Goal: Task Accomplishment & Management: Complete application form

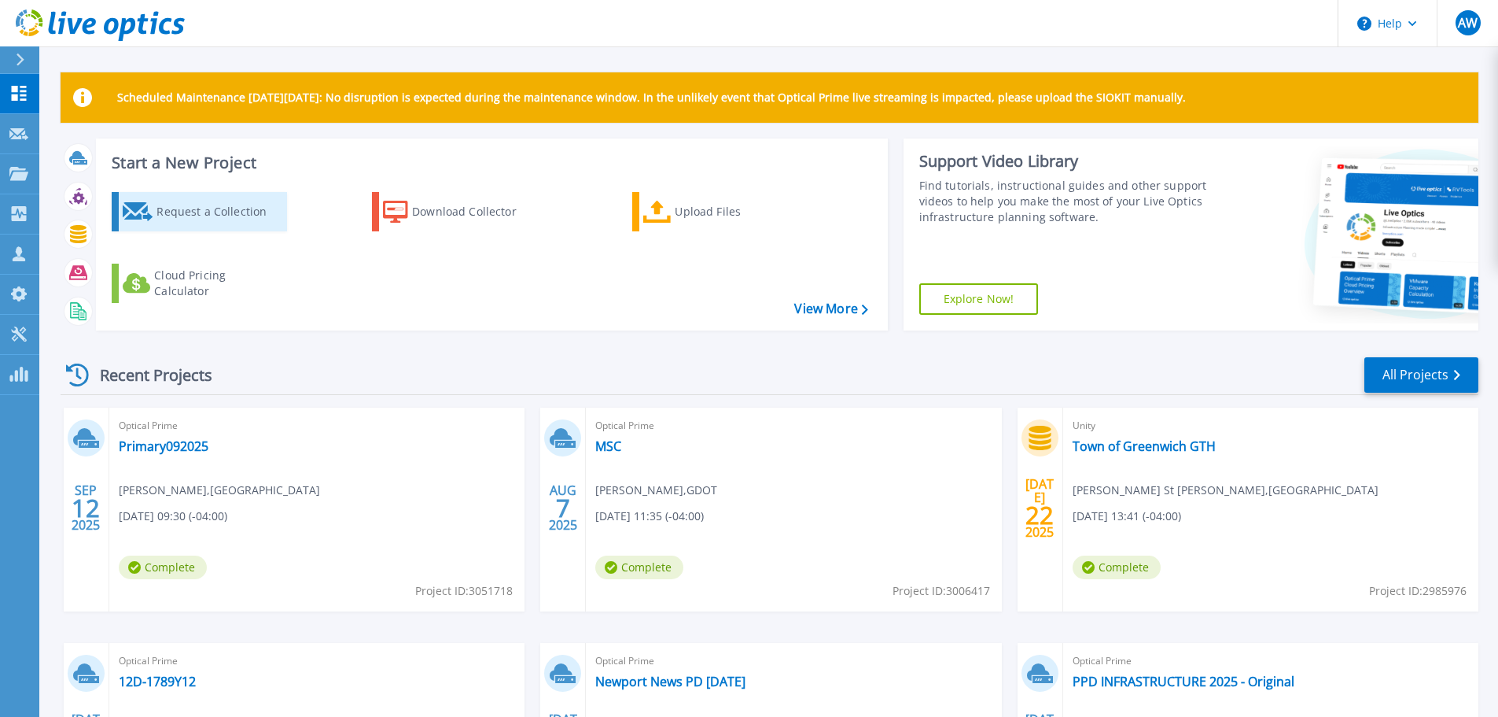
click at [214, 213] on div "Request a Collection" at bounding box center [220, 211] width 126 height 31
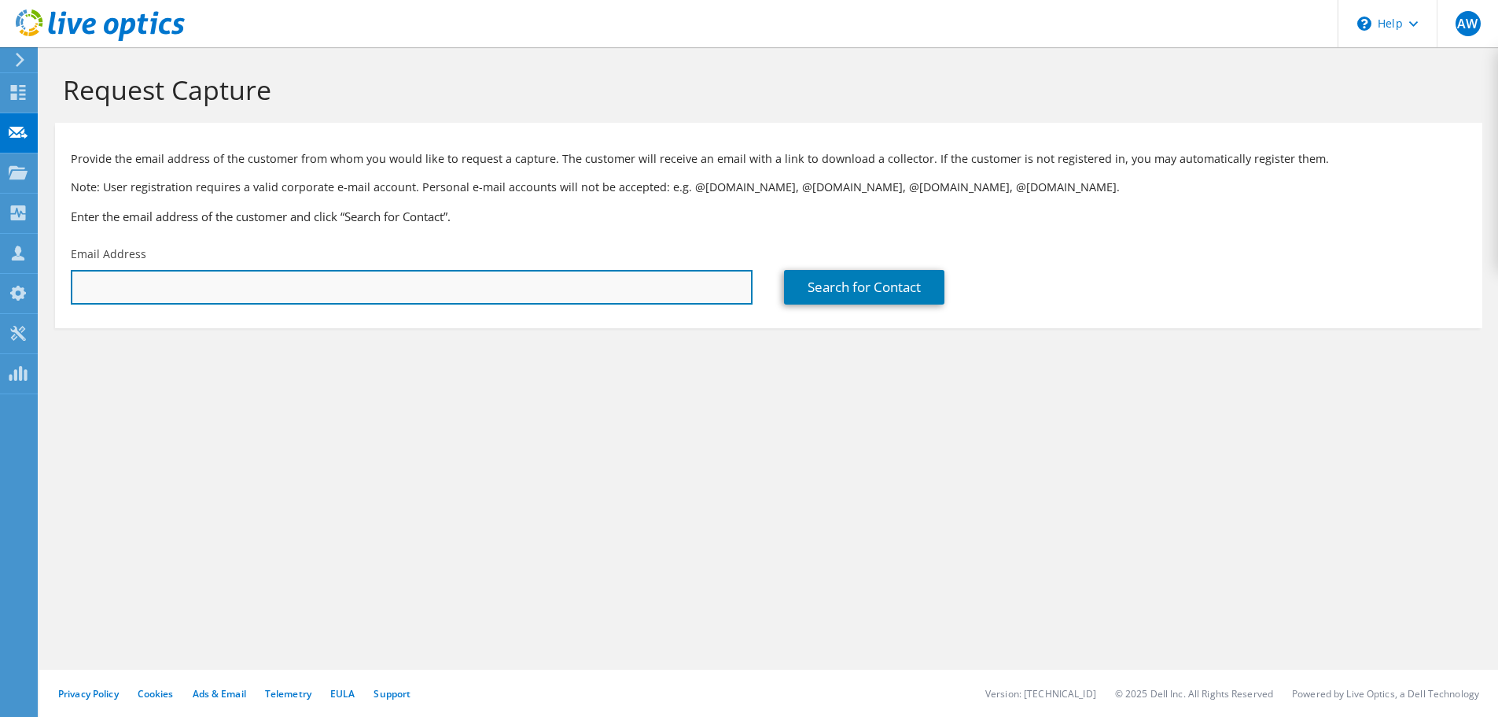
click at [405, 292] on input "text" at bounding box center [412, 287] width 682 height 35
paste input "[EMAIL_ADDRESS][DOMAIN_NAME]"
type input "[EMAIL_ADDRESS][DOMAIN_NAME]"
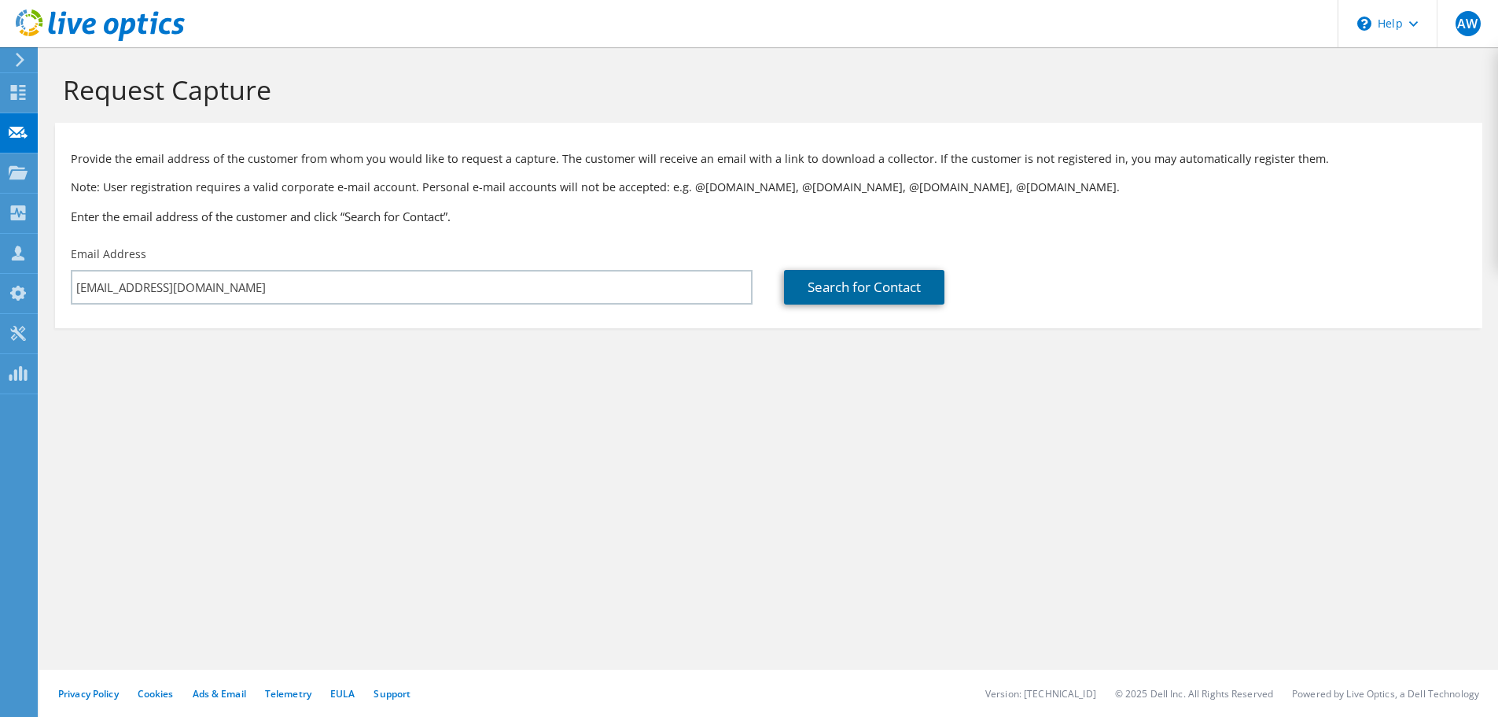
click at [865, 286] on link "Search for Contact" at bounding box center [864, 287] width 160 height 35
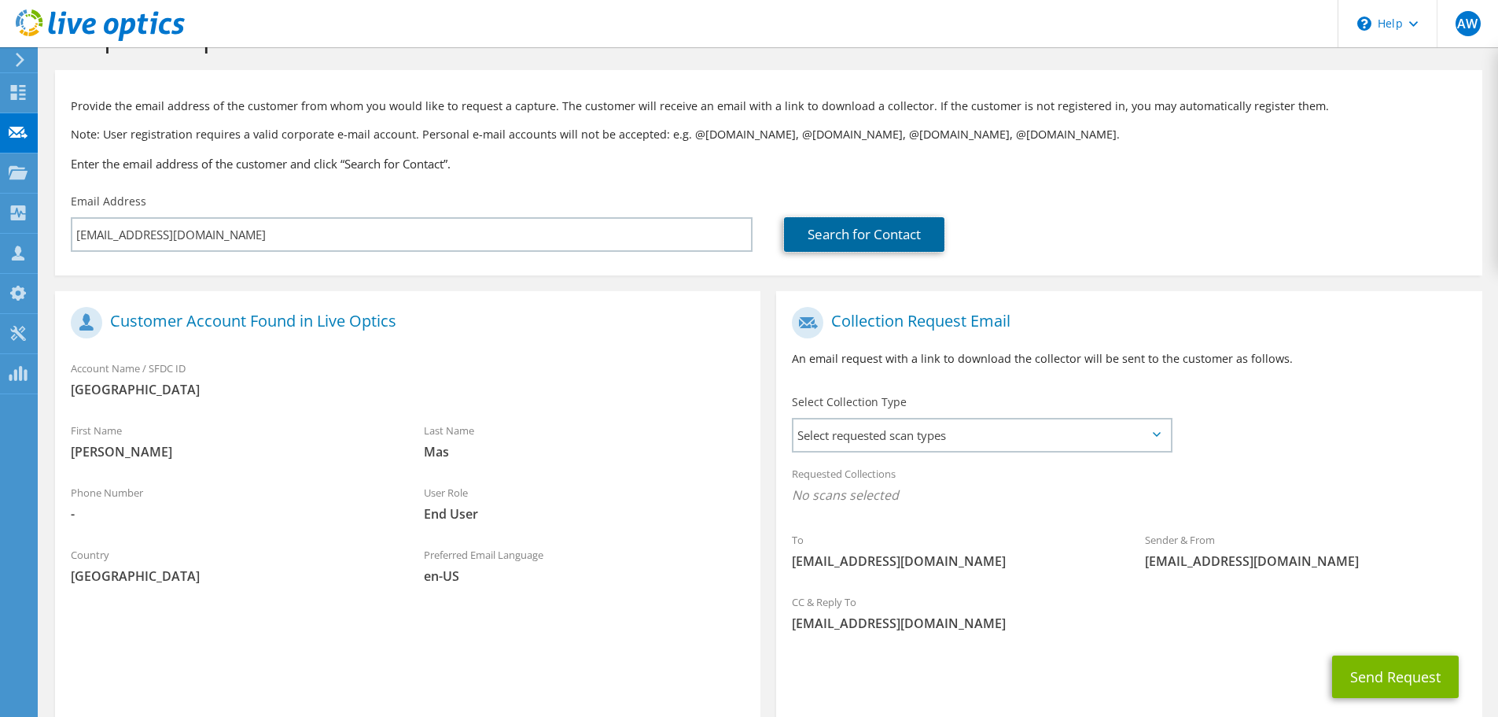
scroll to position [79, 0]
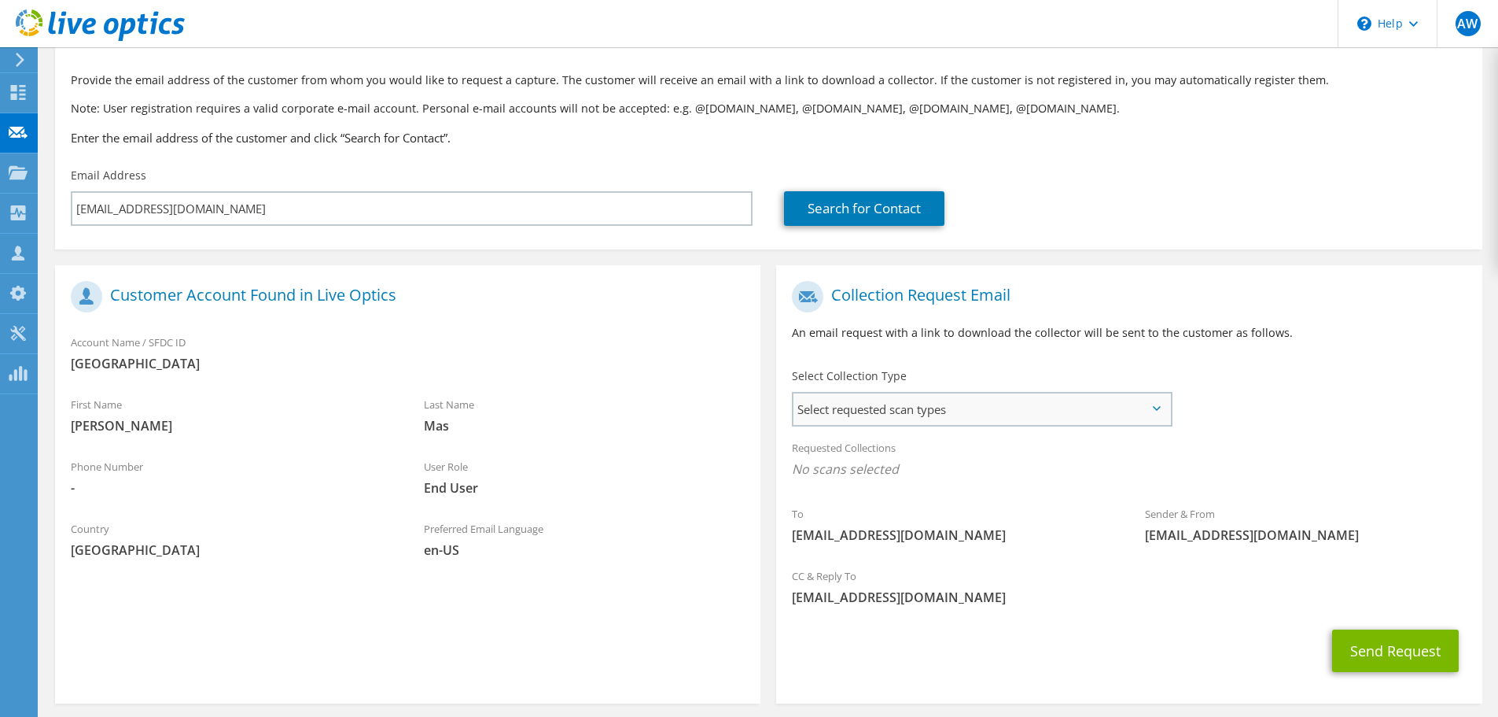
click at [946, 404] on span "Select requested scan types" at bounding box center [982, 408] width 377 height 31
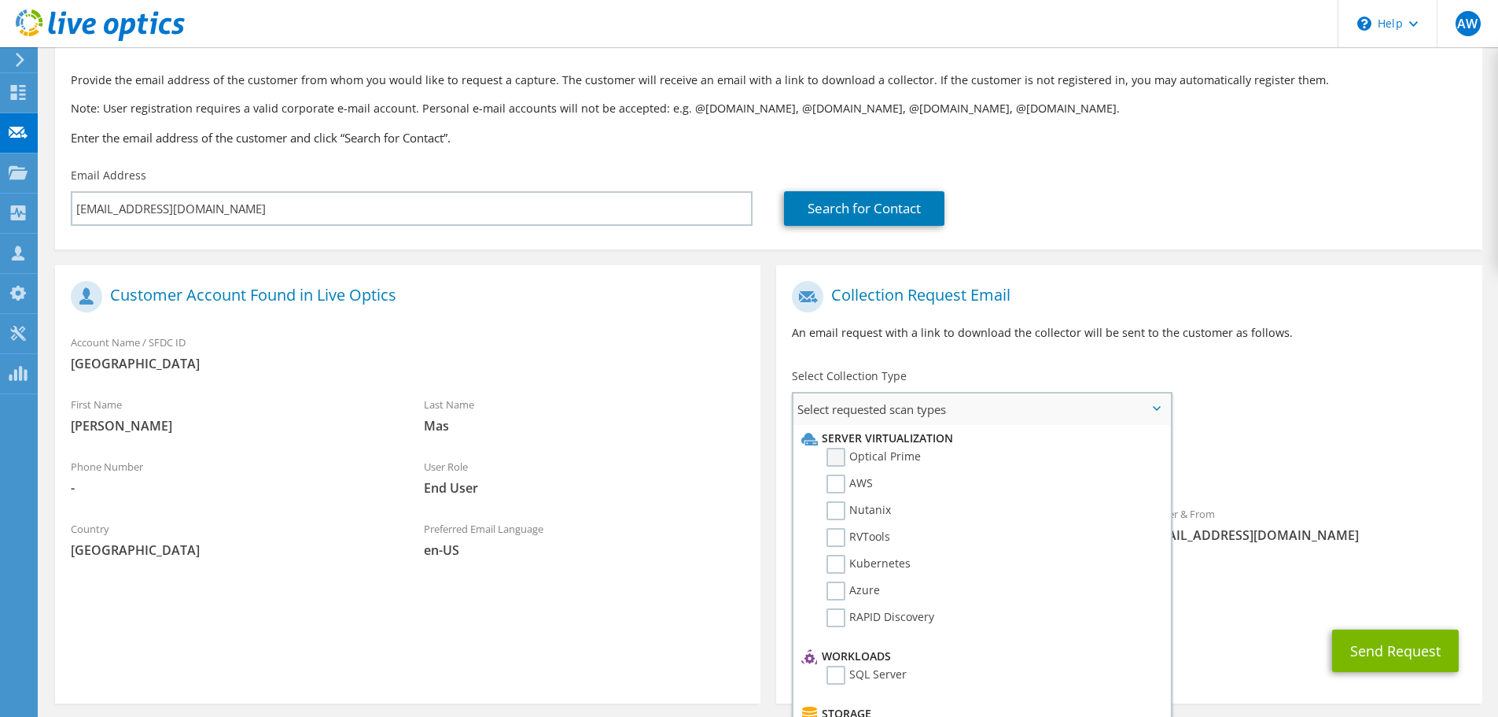
click at [879, 455] on label "Optical Prime" at bounding box center [874, 457] width 94 height 19
click at [0, 0] on input "Optical Prime" at bounding box center [0, 0] width 0 height 0
click at [1220, 203] on div "Search for Contact" at bounding box center [1125, 208] width 682 height 35
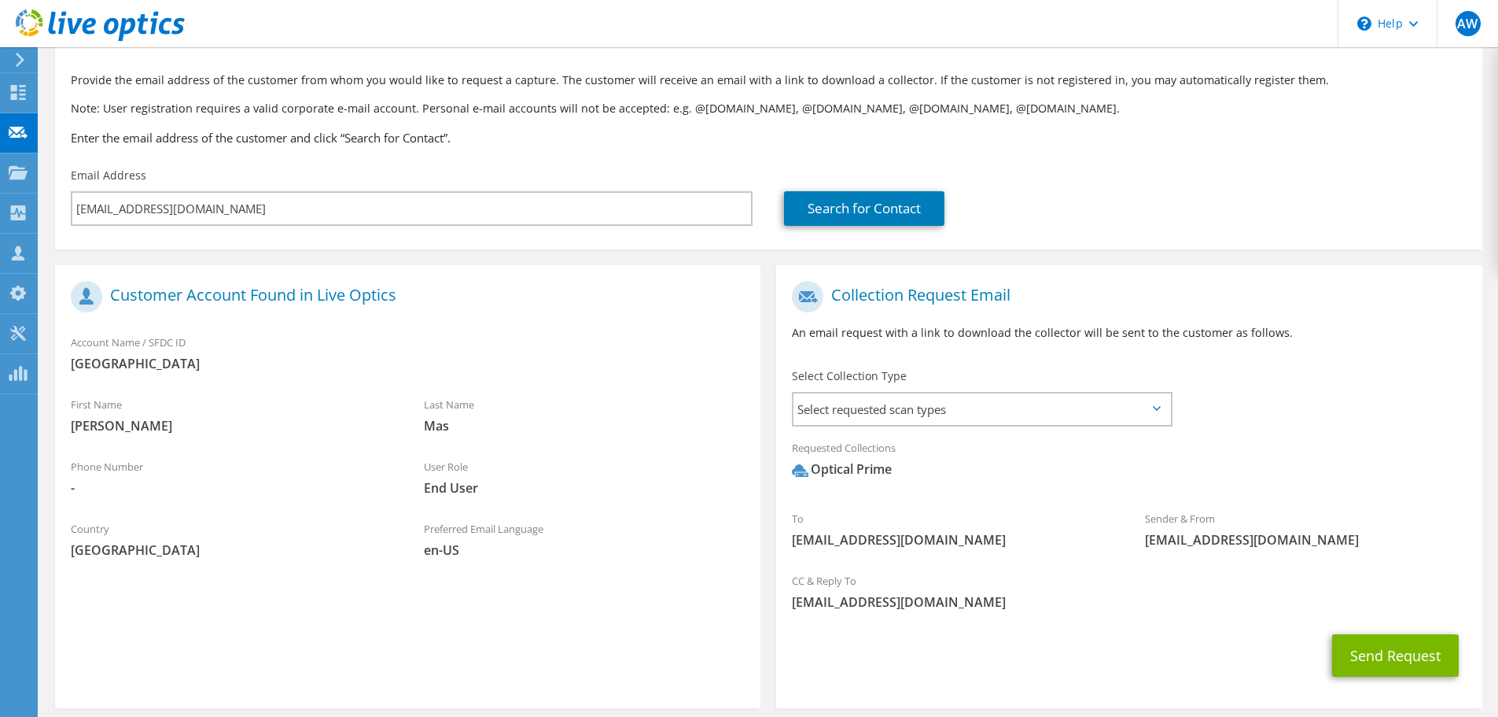
scroll to position [70, 0]
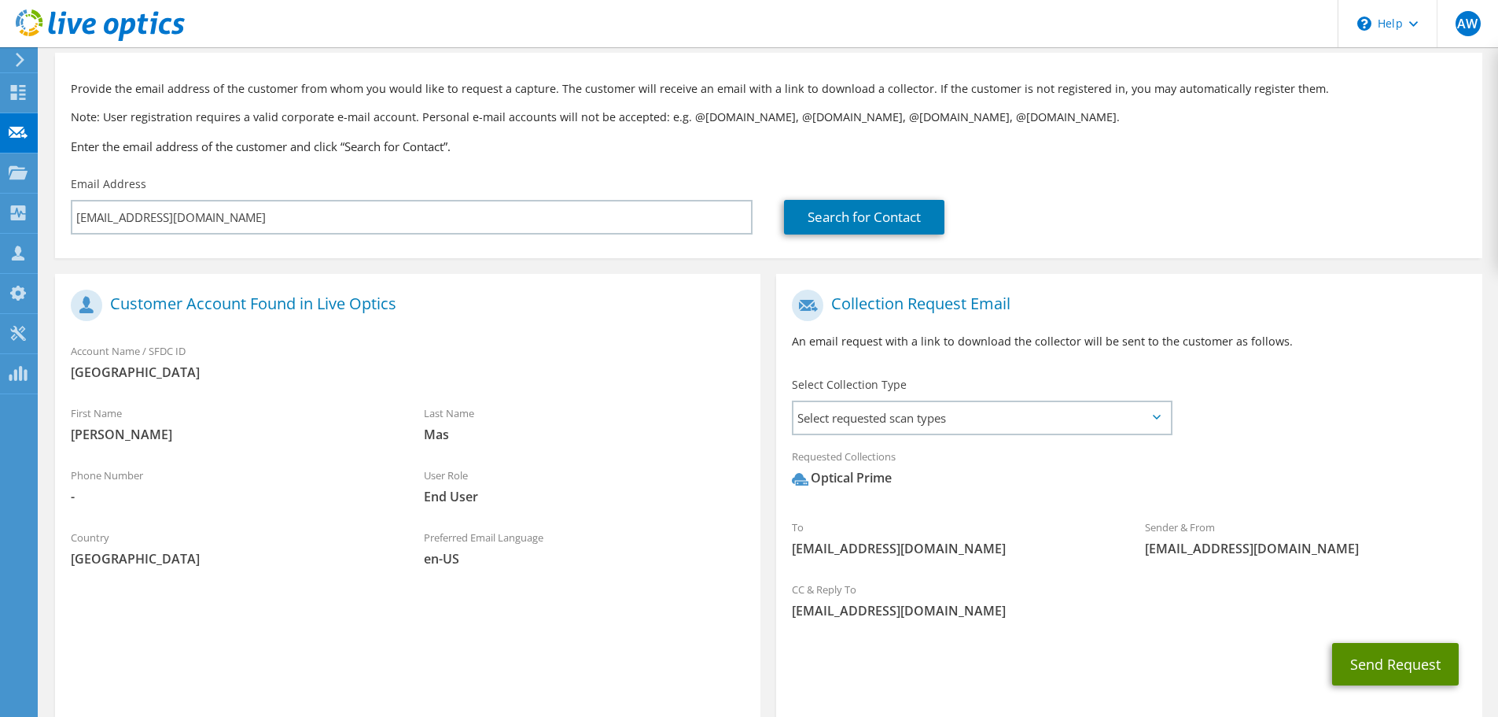
click at [1395, 657] on button "Send Request" at bounding box center [1396, 664] width 127 height 42
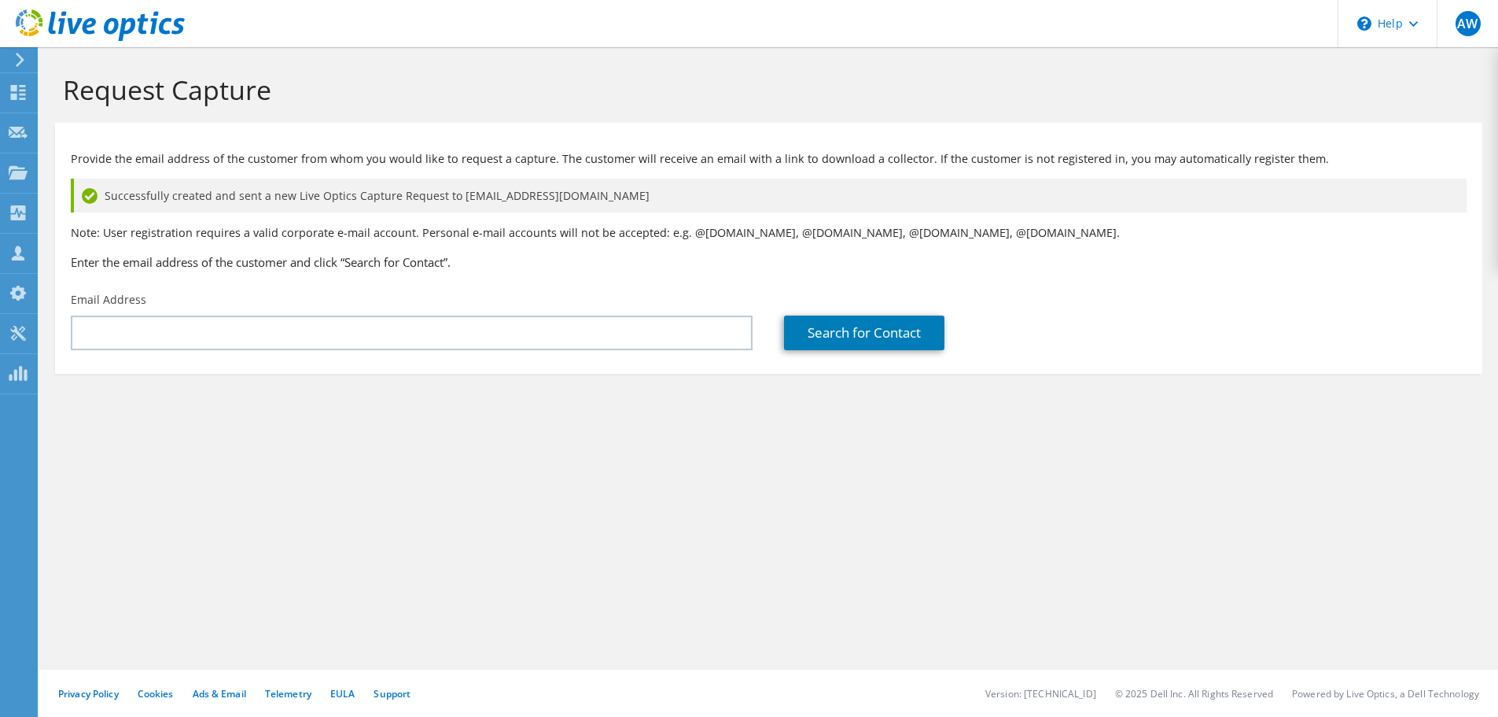
click at [490, 709] on div "Privacy Policy Cookies Ads & Email Telemetry [GEOGRAPHIC_DATA] Support Version:…" at bounding box center [768, 692] width 1459 height 47
click at [416, 614] on div "Request Capture Provide the email address of the customer from whom you would l…" at bounding box center [768, 381] width 1459 height 669
